Goal: Information Seeking & Learning: Learn about a topic

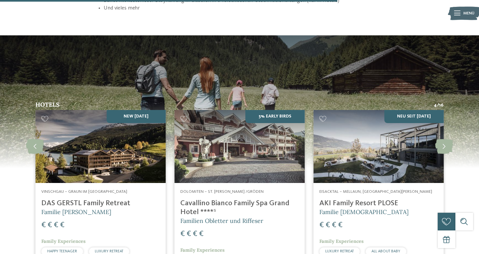
scroll to position [946, 0]
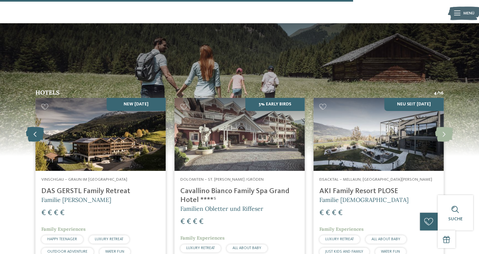
click at [33, 127] on icon at bounding box center [35, 134] width 18 height 15
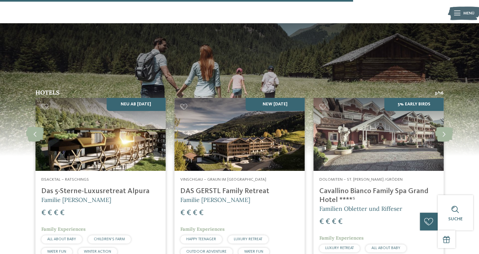
click at [88, 116] on img at bounding box center [100, 134] width 130 height 73
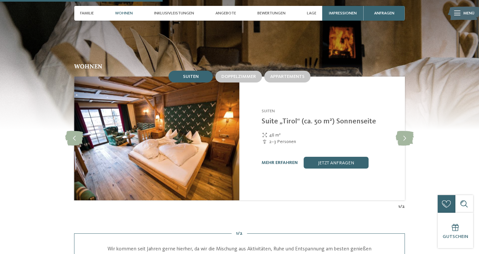
scroll to position [742, 0]
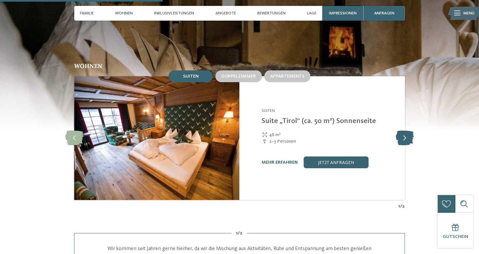
click at [409, 131] on icon at bounding box center [405, 138] width 18 height 15
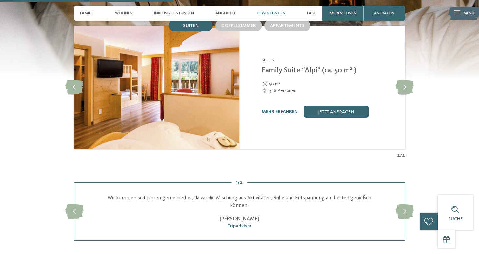
scroll to position [793, 0]
click at [408, 205] on icon at bounding box center [405, 212] width 18 height 15
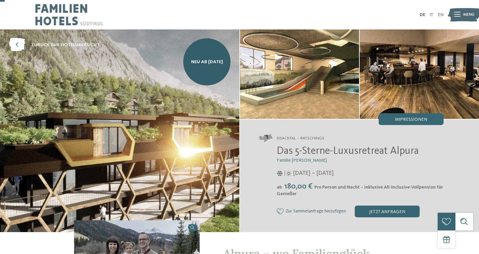
scroll to position [0, 0]
click at [213, 65] on span "Neu ab November 2025" at bounding box center [207, 62] width 32 height 7
click at [63, 42] on span "zurück zur Hotelübersicht" at bounding box center [65, 45] width 69 height 7
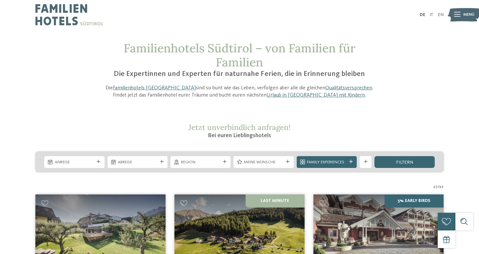
click at [465, 18] on span "Menü" at bounding box center [468, 15] width 11 height 6
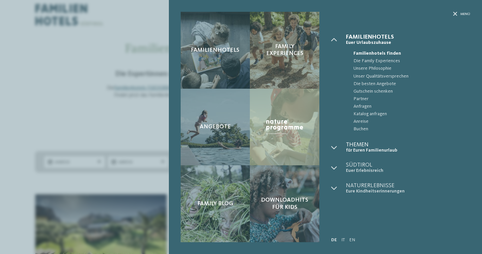
click at [356, 143] on span "Themen" at bounding box center [408, 145] width 124 height 6
click at [334, 147] on icon at bounding box center [334, 148] width 6 height 6
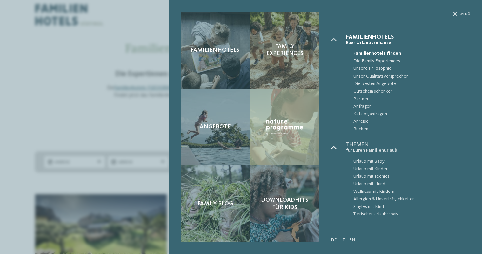
click at [335, 148] on icon at bounding box center [334, 148] width 6 height 6
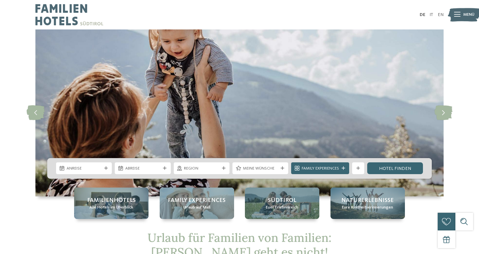
click at [467, 18] on div "Menü" at bounding box center [468, 15] width 11 height 15
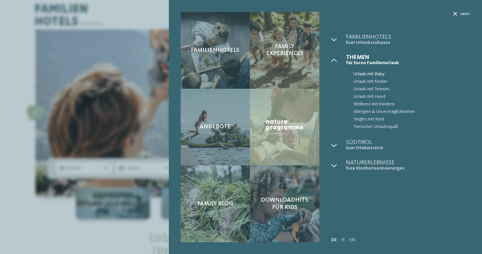
click at [372, 75] on span "Urlaub mit Baby" at bounding box center [411, 74] width 117 height 8
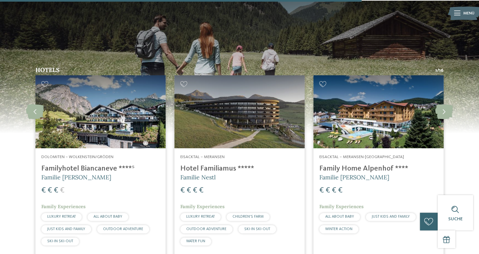
scroll to position [969, 0]
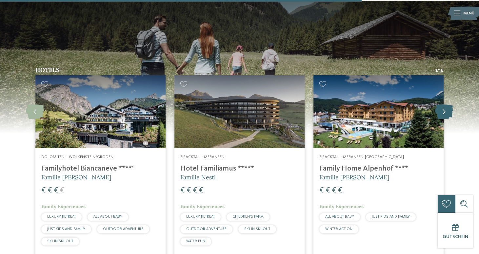
click at [444, 105] on icon at bounding box center [444, 112] width 18 height 15
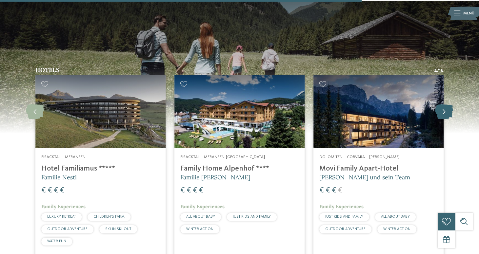
click at [444, 105] on icon at bounding box center [444, 112] width 18 height 15
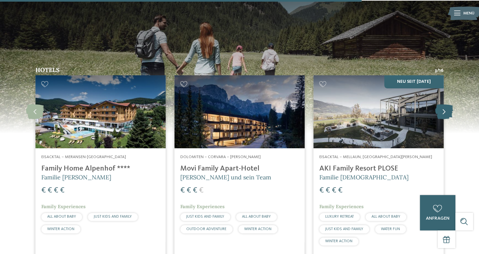
click at [444, 105] on icon at bounding box center [444, 112] width 18 height 15
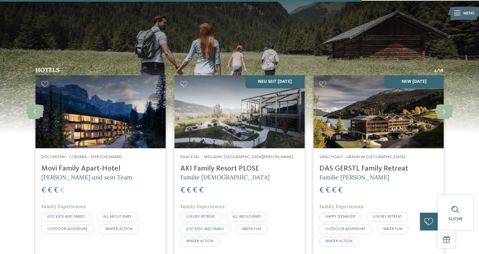
click at [121, 215] on span "ALL ABOUT BABY" at bounding box center [117, 217] width 29 height 4
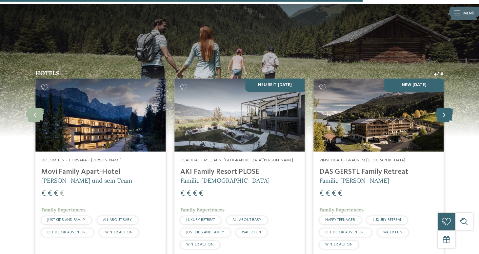
scroll to position [965, 0]
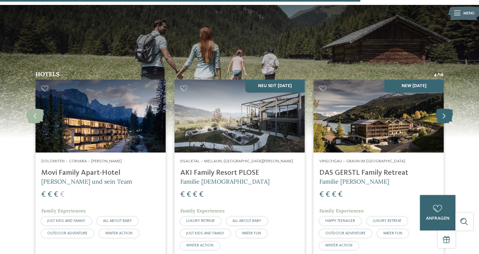
click at [442, 109] on icon at bounding box center [444, 116] width 18 height 15
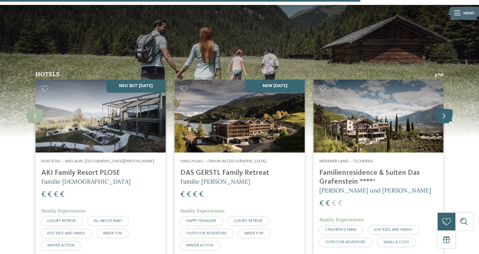
click at [442, 109] on icon at bounding box center [444, 116] width 18 height 15
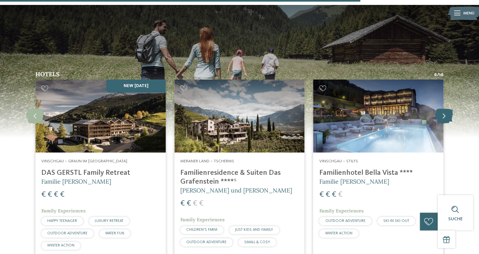
click at [442, 109] on icon at bounding box center [444, 116] width 18 height 15
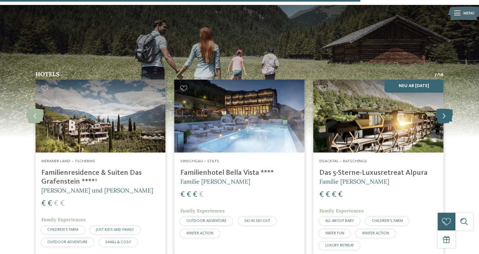
click at [442, 109] on icon at bounding box center [444, 116] width 18 height 15
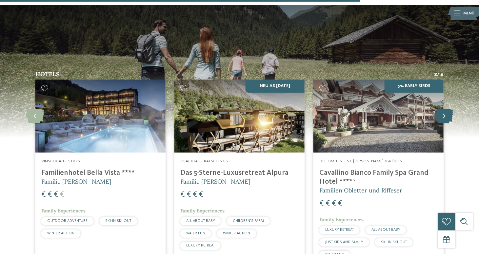
click at [442, 109] on icon at bounding box center [444, 116] width 18 height 15
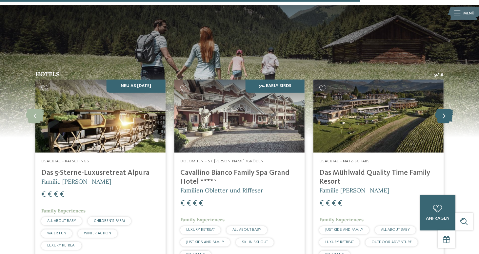
click at [442, 109] on icon at bounding box center [444, 116] width 18 height 15
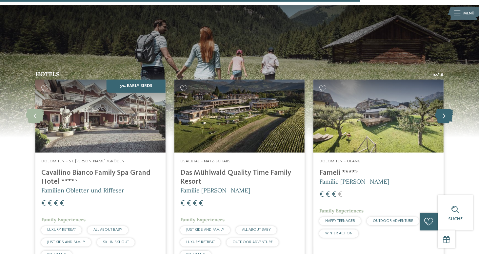
click at [442, 109] on icon at bounding box center [444, 116] width 18 height 15
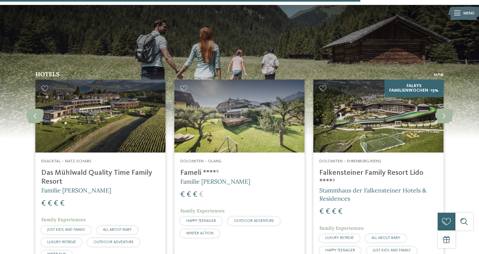
click at [374, 88] on img at bounding box center [378, 116] width 130 height 73
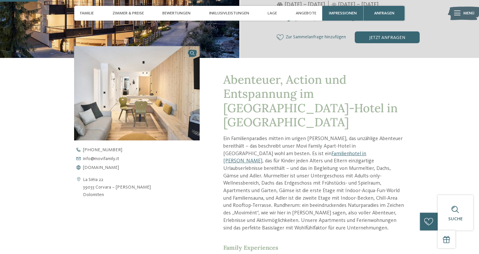
scroll to position [174, 0]
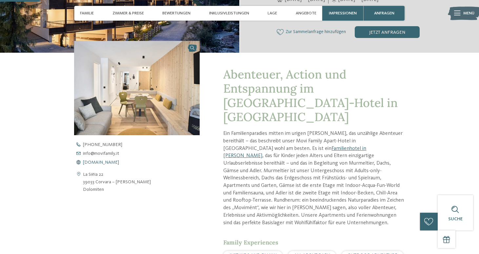
click at [103, 163] on span "www.movifamily.it" at bounding box center [101, 162] width 36 height 5
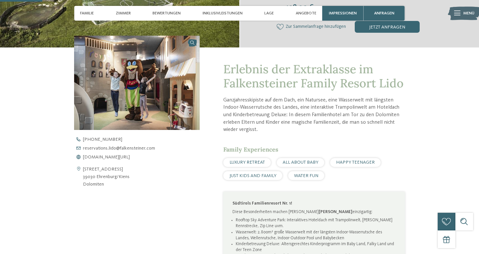
scroll to position [179, 0]
click at [130, 157] on span "www.falkensteiner.com/lido" at bounding box center [106, 157] width 47 height 5
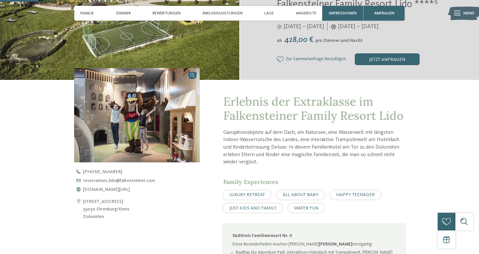
scroll to position [131, 0]
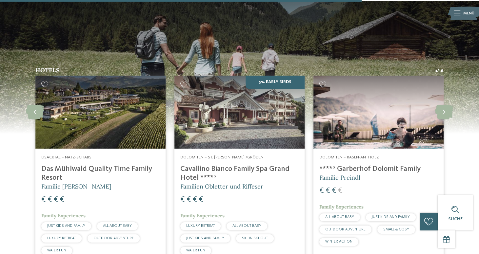
scroll to position [968, 0]
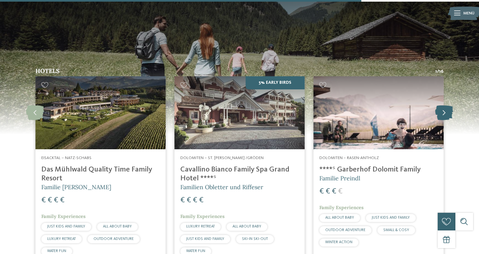
click at [444, 106] on icon at bounding box center [444, 113] width 18 height 15
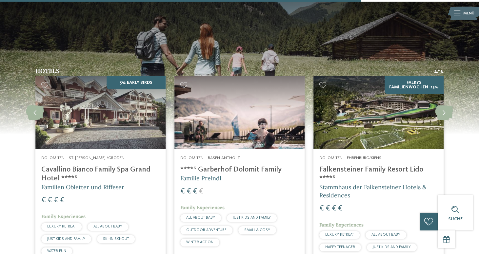
click at [213, 166] on h4 "****ˢ Garberhof Dolomit Family" at bounding box center [239, 170] width 118 height 9
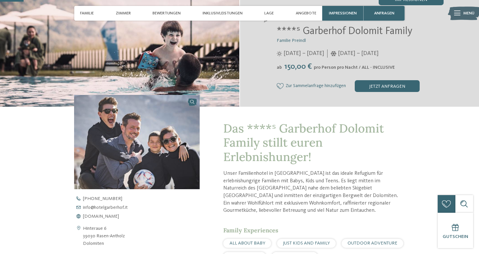
scroll to position [121, 0]
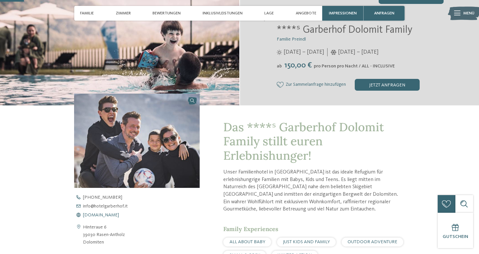
click at [102, 213] on span "[DOMAIN_NAME]" at bounding box center [101, 215] width 36 height 5
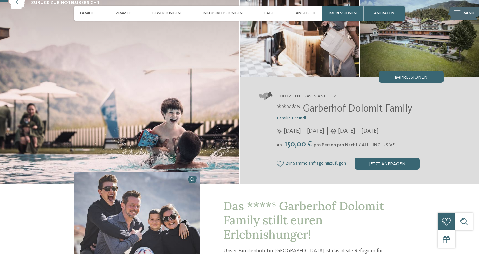
scroll to position [45, 0]
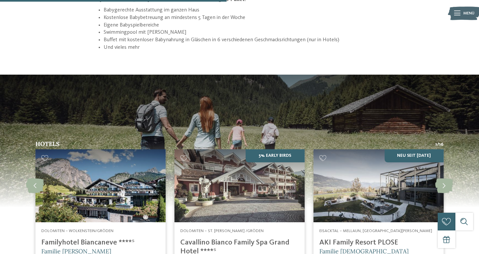
scroll to position [986, 0]
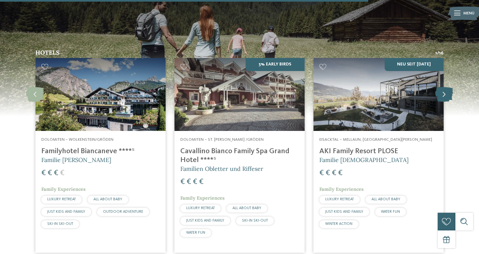
click at [445, 87] on icon at bounding box center [444, 94] width 18 height 15
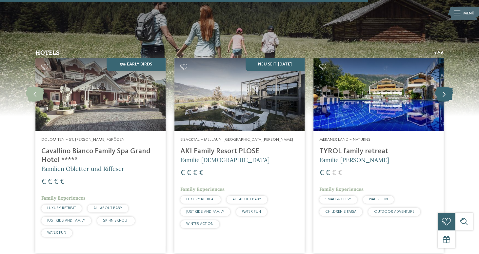
click at [445, 87] on icon at bounding box center [444, 94] width 18 height 15
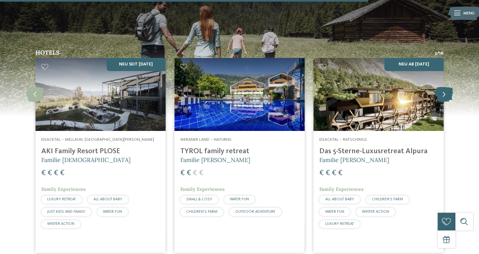
click at [445, 87] on icon at bounding box center [444, 94] width 18 height 15
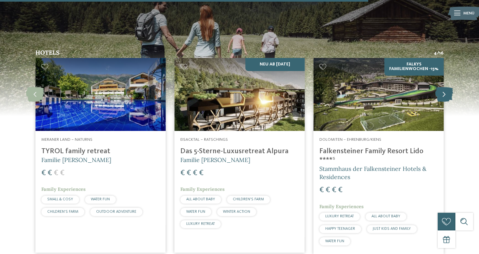
click at [445, 87] on icon at bounding box center [444, 94] width 18 height 15
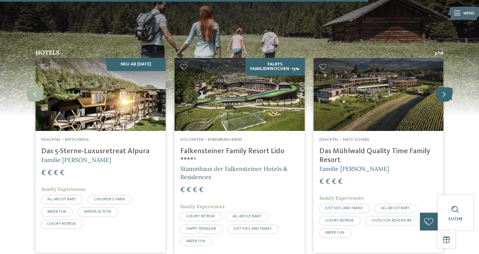
click at [445, 87] on icon at bounding box center [444, 94] width 18 height 15
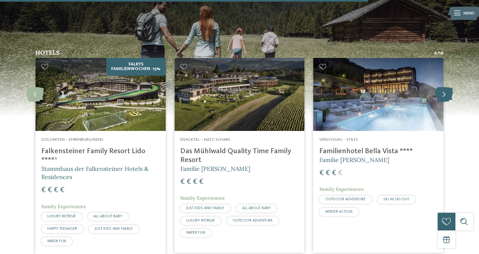
click at [445, 87] on icon at bounding box center [444, 94] width 18 height 15
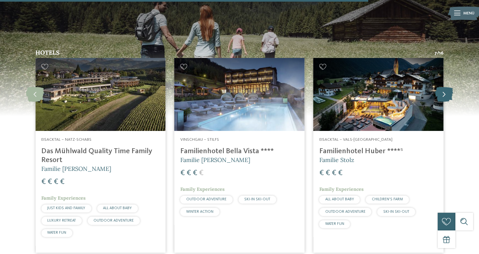
click at [445, 87] on icon at bounding box center [444, 94] width 18 height 15
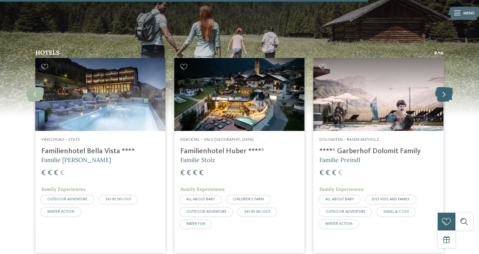
click at [445, 87] on icon at bounding box center [444, 94] width 18 height 15
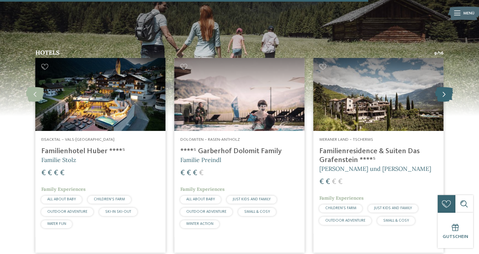
click at [445, 87] on icon at bounding box center [444, 94] width 18 height 15
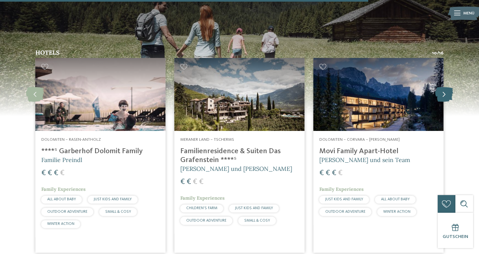
click at [445, 87] on icon at bounding box center [444, 94] width 18 height 15
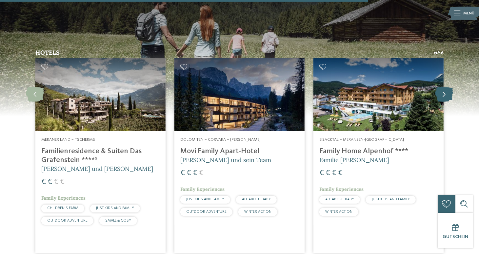
click at [445, 87] on icon at bounding box center [444, 94] width 18 height 15
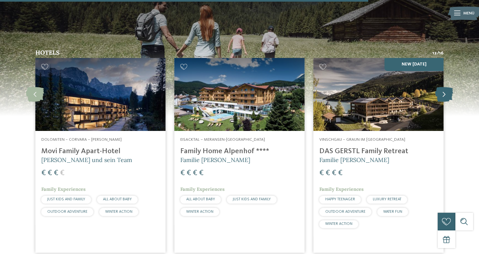
click at [445, 87] on icon at bounding box center [444, 94] width 18 height 15
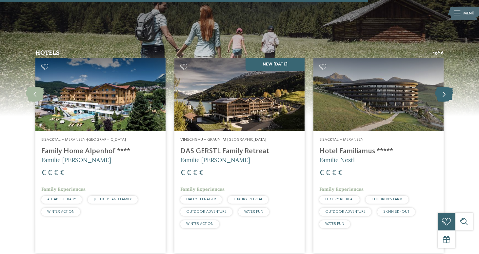
click at [445, 87] on icon at bounding box center [444, 94] width 18 height 15
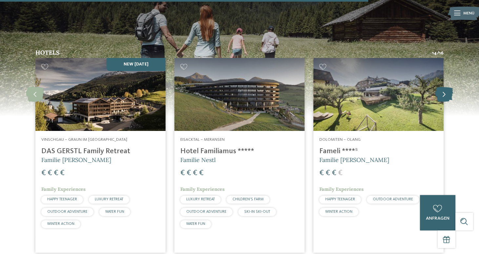
click at [445, 87] on icon at bounding box center [444, 94] width 18 height 15
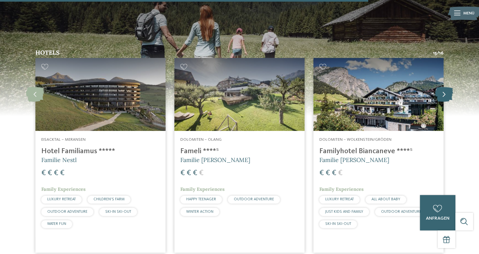
click at [445, 87] on icon at bounding box center [444, 94] width 18 height 15
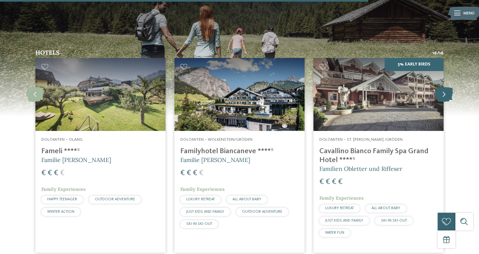
click at [445, 87] on icon at bounding box center [444, 94] width 18 height 15
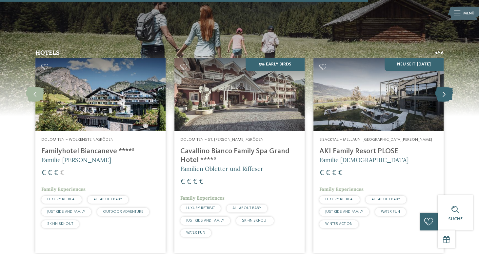
click at [445, 87] on icon at bounding box center [444, 94] width 18 height 15
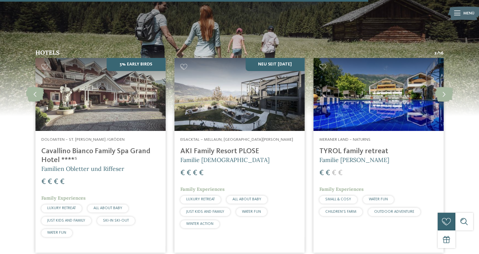
click at [252, 147] on h4 "AKI Family Resort PLOSE" at bounding box center [239, 151] width 118 height 9
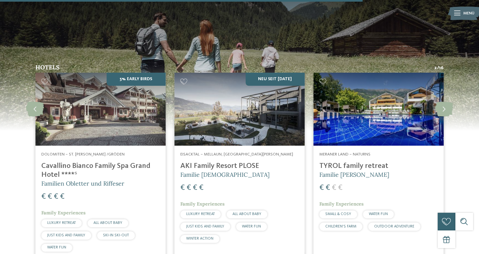
scroll to position [971, 0]
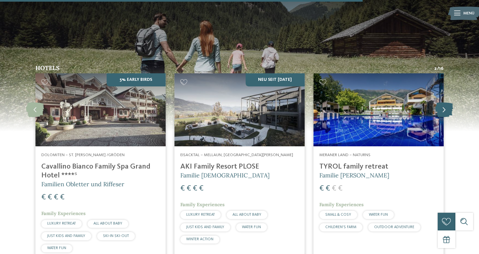
click at [445, 103] on icon at bounding box center [444, 110] width 18 height 15
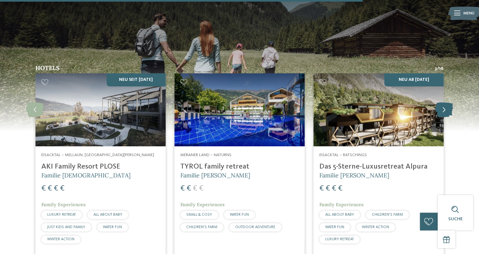
click at [445, 103] on icon at bounding box center [444, 110] width 18 height 15
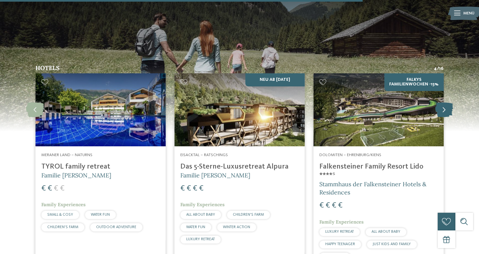
click at [445, 103] on icon at bounding box center [444, 110] width 18 height 15
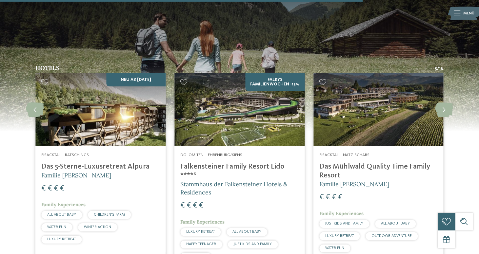
click at [333, 163] on h4 "Das Mühlwald Quality Time Family Resort" at bounding box center [378, 172] width 118 height 18
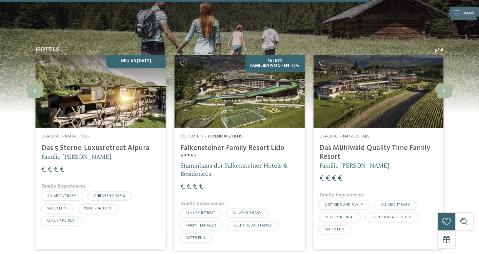
scroll to position [990, 0]
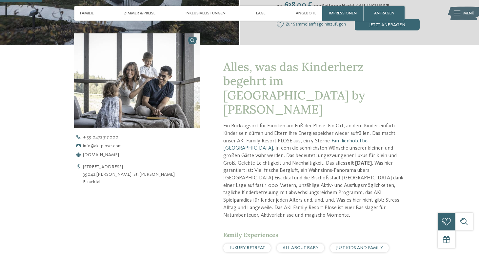
scroll to position [183, 0]
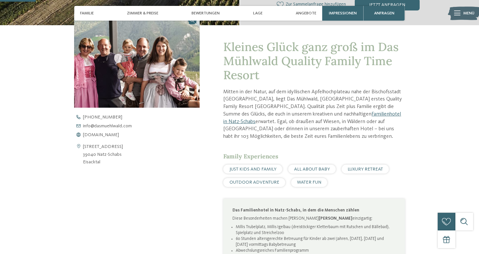
scroll to position [241, 0]
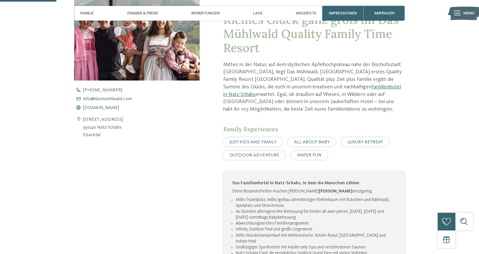
click at [109, 107] on span "[DOMAIN_NAME]" at bounding box center [101, 108] width 36 height 5
